Goal: Information Seeking & Learning: Check status

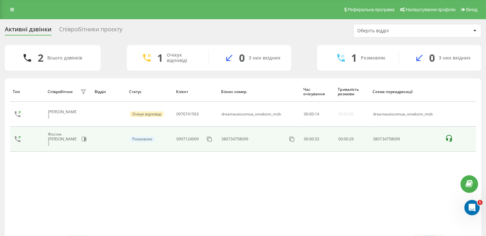
click at [449, 136] on icon at bounding box center [449, 139] width 8 height 8
click at [310, 140] on div "00:00:33" at bounding box center [317, 139] width 27 height 4
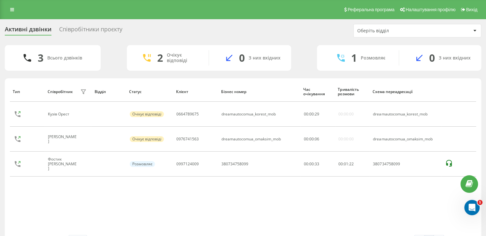
click at [384, 32] on div "Оберіть відділ" at bounding box center [395, 30] width 76 height 5
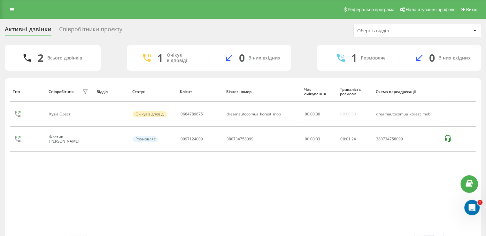
click at [312, 27] on div "Активні дзвінки Співробітники проєкту Оберіть відділ" at bounding box center [243, 30] width 477 height 13
drag, startPoint x: 96, startPoint y: 186, endPoint x: 95, endPoint y: 189, distance: 3.3
click at [96, 186] on div "Тип Співробітник фільтру Відділ Статус Клієнт Бізнес номер Час очікування Трива…" at bounding box center [243, 157] width 466 height 153
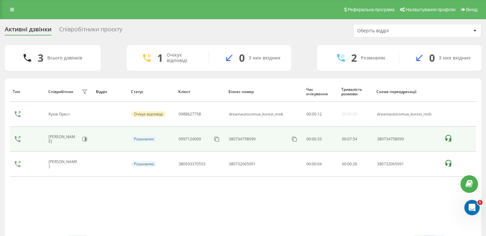
click at [448, 139] on icon at bounding box center [449, 139] width 8 height 8
click at [447, 140] on icon at bounding box center [449, 139] width 8 height 8
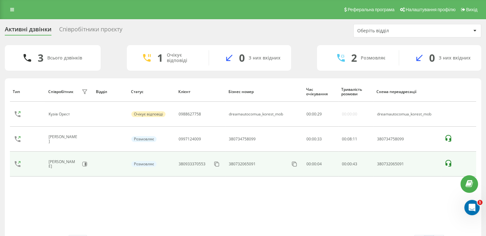
click at [448, 164] on icon at bounding box center [449, 163] width 8 height 8
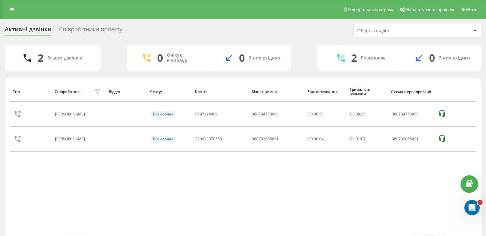
click at [66, 170] on div "Тип Співробітник фільтру Відділ Статус Клієнт Бізнес номер Час очікування Трива…" at bounding box center [243, 157] width 466 height 153
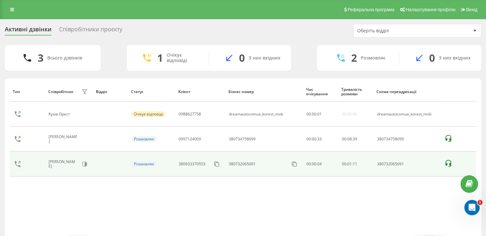
click at [449, 163] on icon at bounding box center [449, 163] width 8 height 8
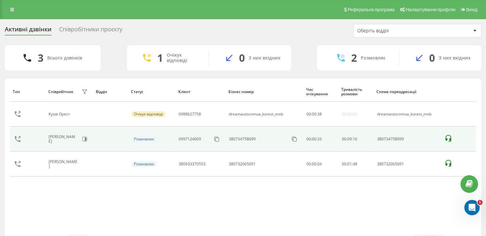
click at [449, 136] on icon at bounding box center [449, 139] width 8 height 8
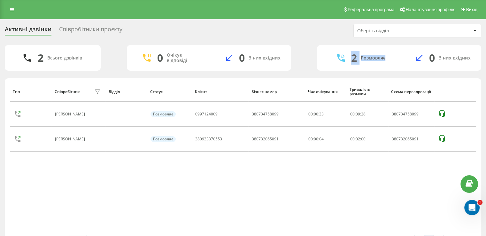
drag, startPoint x: 355, startPoint y: 55, endPoint x: 388, endPoint y: 55, distance: 32.3
click at [388, 55] on div "2 Розмовляє" at bounding box center [358, 57] width 82 height 15
click at [325, 51] on div "2 Розмовляє" at bounding box center [358, 57] width 82 height 15
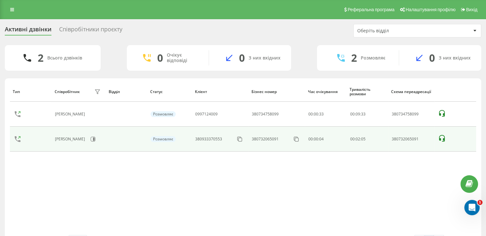
click at [442, 136] on icon at bounding box center [442, 139] width 8 height 8
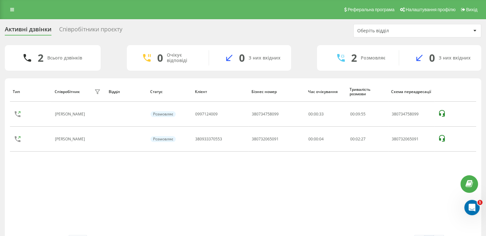
click at [388, 30] on div "Оберіть відділ" at bounding box center [395, 30] width 76 height 5
click at [285, 32] on div "Активні дзвінки Співробітники проєкту Оберіть відділ" at bounding box center [243, 30] width 477 height 13
click at [94, 28] on div "Співробітники проєкту" at bounding box center [90, 31] width 63 height 10
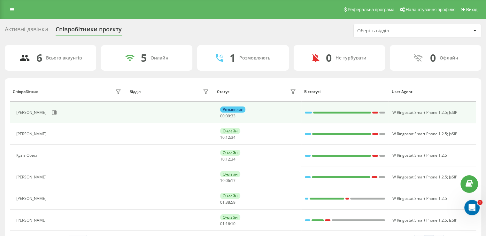
click at [263, 112] on div "Розмовляє 00 : 09 : 33" at bounding box center [259, 112] width 78 height 12
click at [225, 110] on div "Розмовляє" at bounding box center [232, 109] width 25 height 6
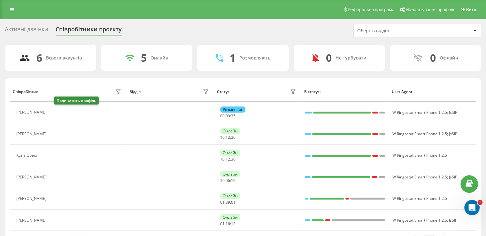
click at [56, 113] on icon at bounding box center [53, 112] width 5 height 5
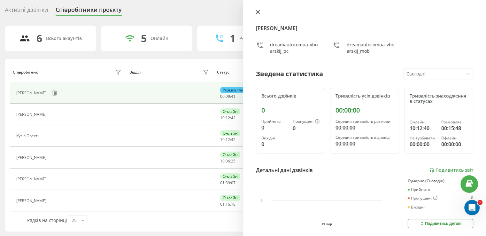
click at [260, 12] on button at bounding box center [258, 13] width 8 height 6
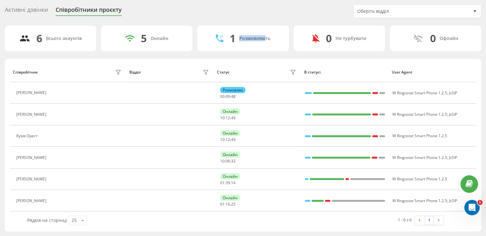
drag, startPoint x: 236, startPoint y: 35, endPoint x: 264, endPoint y: 36, distance: 27.5
click at [264, 36] on div "1 Розмовляють" at bounding box center [242, 39] width 91 height 26
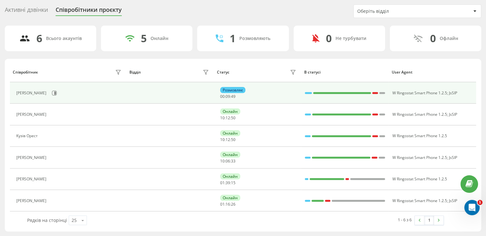
click at [229, 90] on div "Розмовляє" at bounding box center [232, 90] width 25 height 6
click at [233, 89] on div "Розмовляє" at bounding box center [232, 90] width 25 height 6
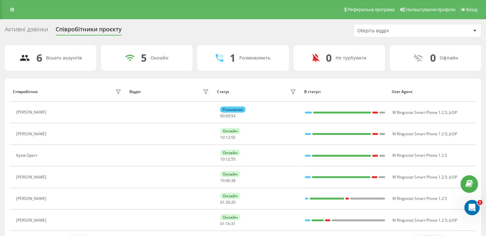
click at [32, 27] on div "Активні дзвінки" at bounding box center [26, 31] width 43 height 10
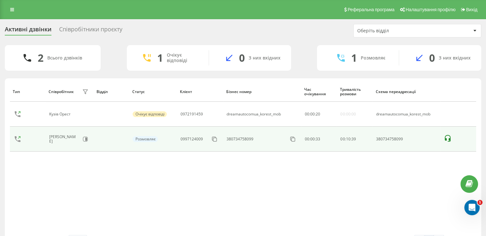
click at [447, 137] on icon at bounding box center [448, 139] width 8 height 8
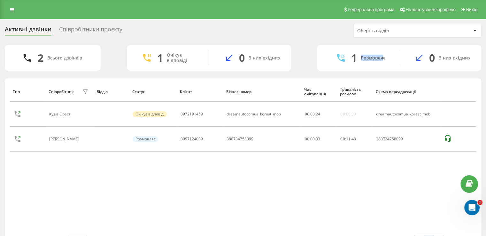
drag, startPoint x: 355, startPoint y: 57, endPoint x: 383, endPoint y: 54, distance: 27.6
click at [383, 54] on div "1 Розмовляє" at bounding box center [358, 57] width 82 height 15
click at [383, 55] on div "Розмовляє" at bounding box center [373, 57] width 25 height 5
drag, startPoint x: 46, startPoint y: 56, endPoint x: 78, endPoint y: 56, distance: 31.6
click at [77, 56] on div "2 Всього дзвінків" at bounding box center [53, 58] width 96 height 26
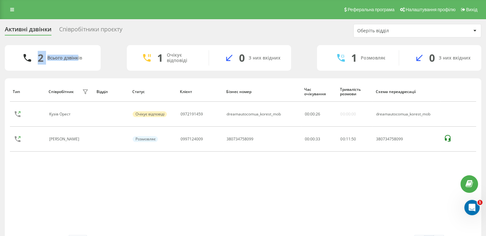
click at [78, 56] on div "Всього дзвінків" at bounding box center [64, 57] width 35 height 5
click at [81, 61] on div "2 Всього дзвінків" at bounding box center [53, 58] width 96 height 26
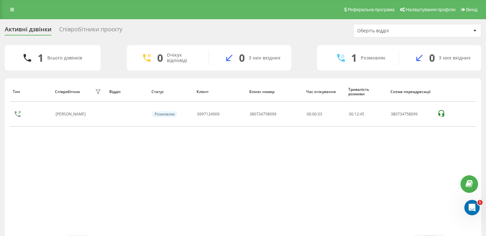
click at [118, 195] on div "Тип Співробітник фільтру Відділ Статус Клієнт Бізнес номер Час очікування Трива…" at bounding box center [243, 157] width 466 height 153
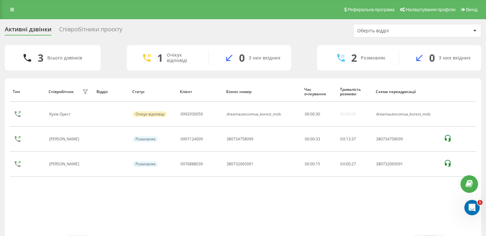
drag, startPoint x: 116, startPoint y: 188, endPoint x: 121, endPoint y: 184, distance: 6.2
click at [116, 188] on div "Тип Співробітник фільтру Відділ Статус Клієнт Бізнес номер Час очікування Трива…" at bounding box center [243, 157] width 466 height 153
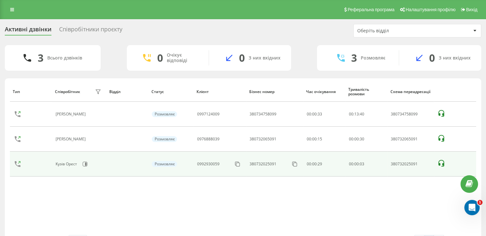
click at [440, 160] on icon at bounding box center [441, 163] width 6 height 7
